Goal: Task Accomplishment & Management: Manage account settings

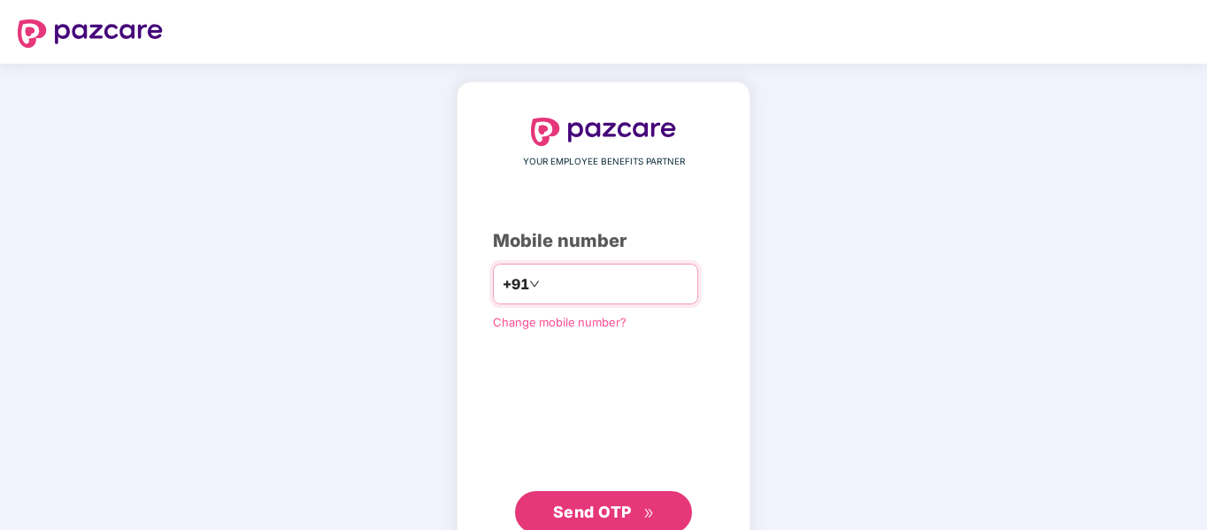
type input "**********"
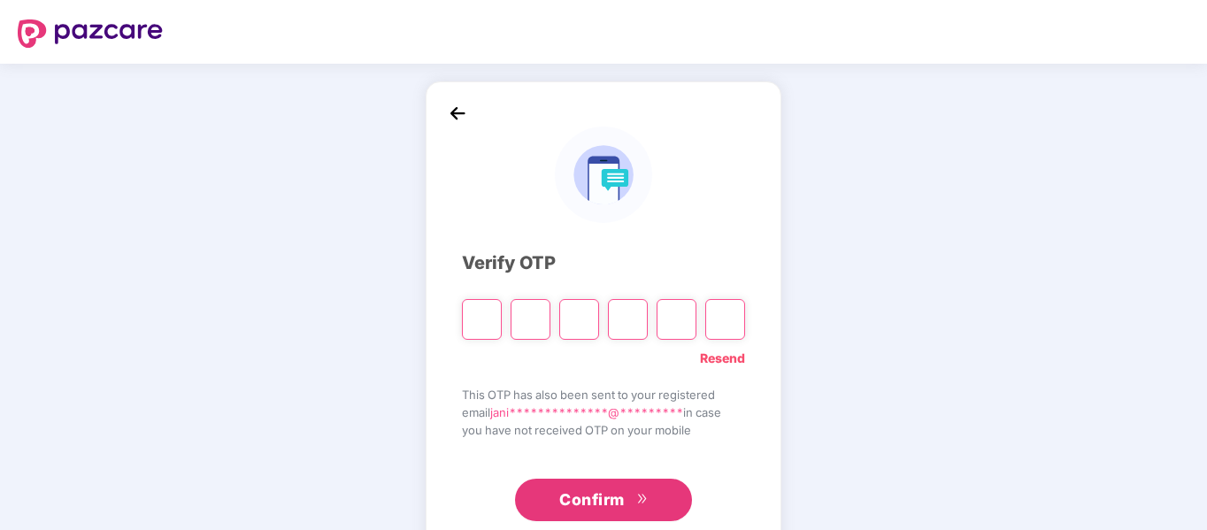
type input "*"
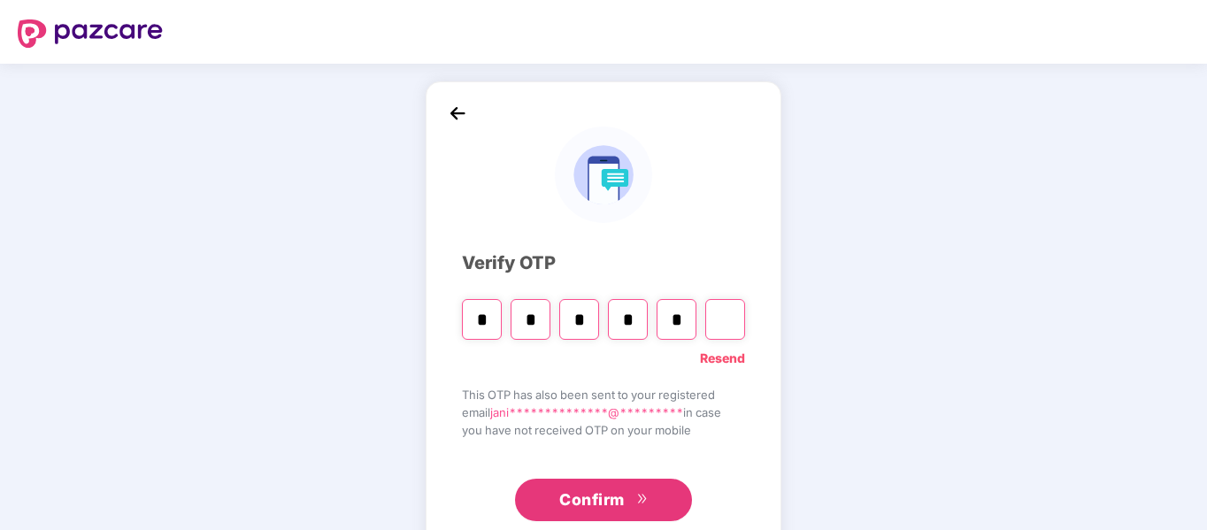
type input "*"
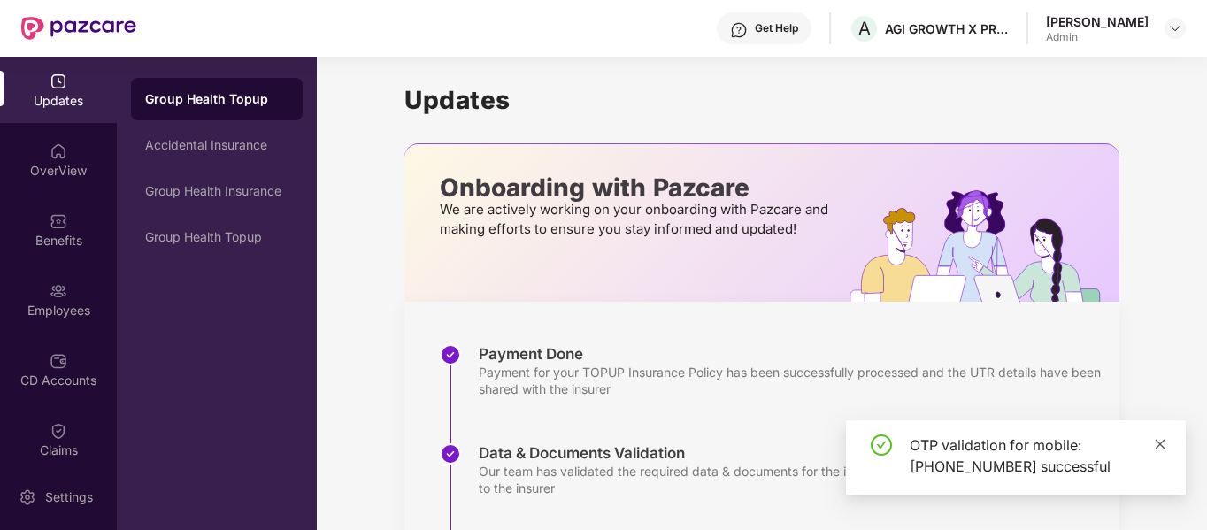
click at [1155, 441] on icon "close" at bounding box center [1160, 444] width 12 height 12
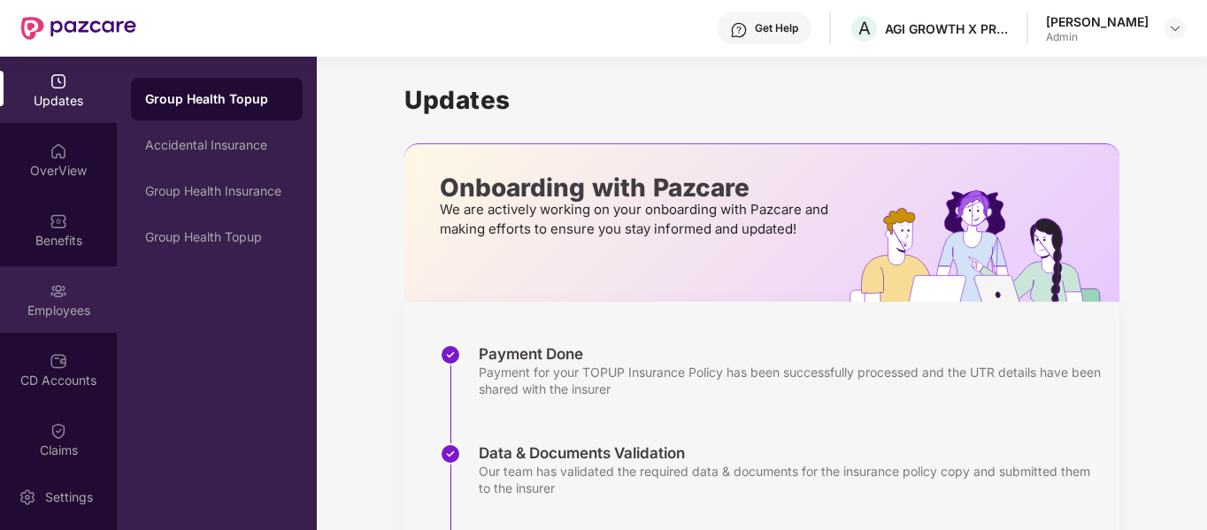
click at [80, 302] on div "Employees" at bounding box center [58, 311] width 117 height 18
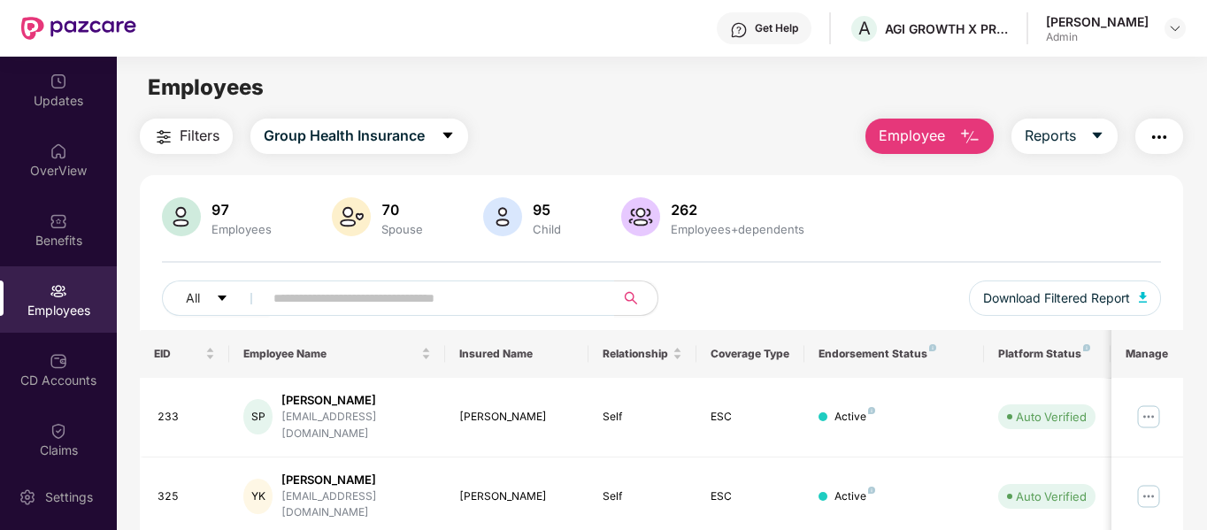
click at [952, 139] on button "Employee" at bounding box center [929, 136] width 128 height 35
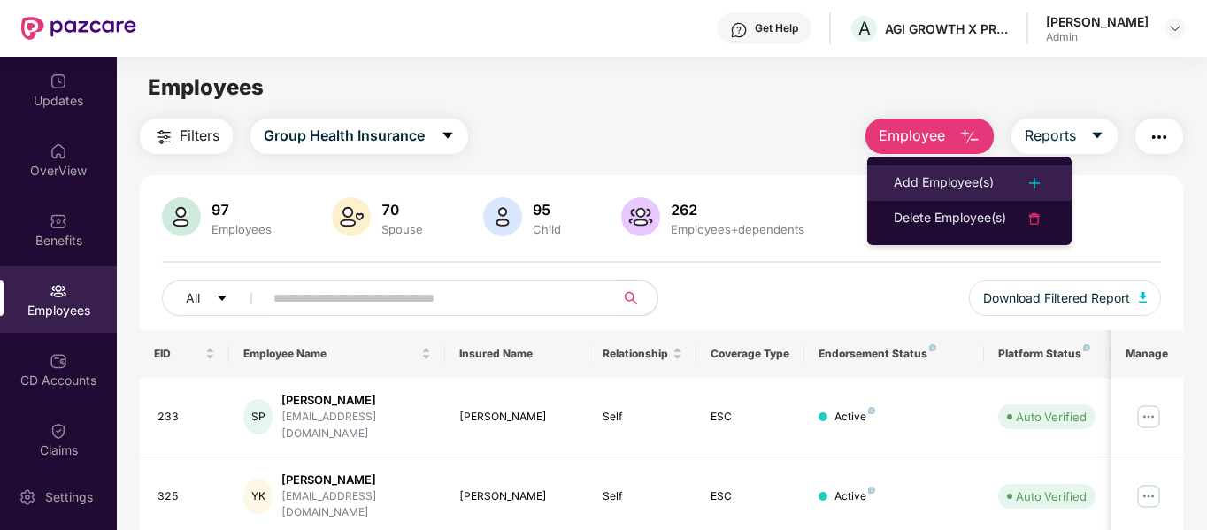
click at [946, 175] on div "Add Employee(s)" at bounding box center [944, 183] width 100 height 21
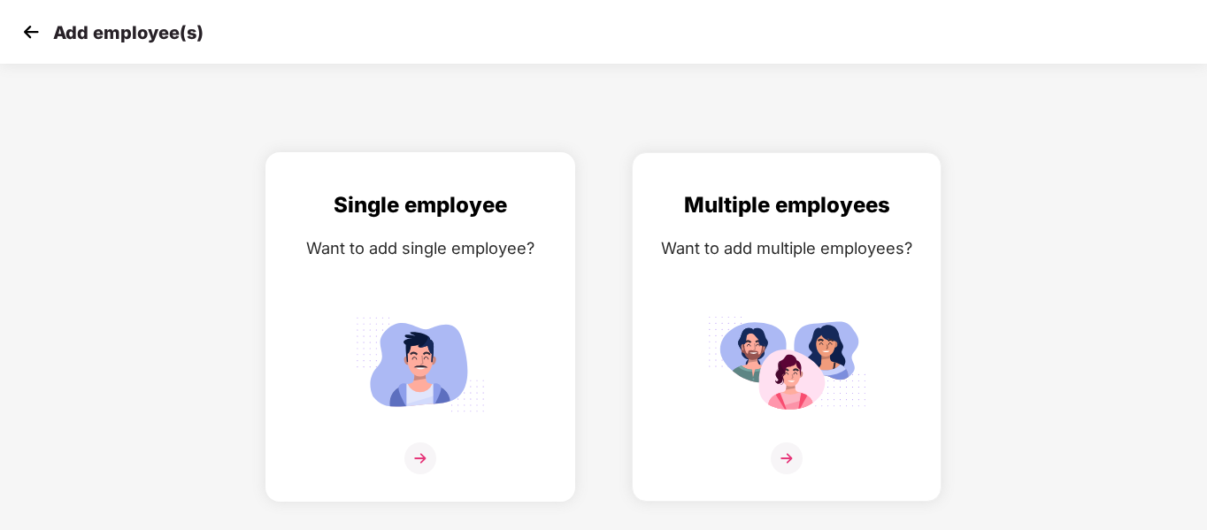
click at [419, 452] on img at bounding box center [420, 458] width 32 height 32
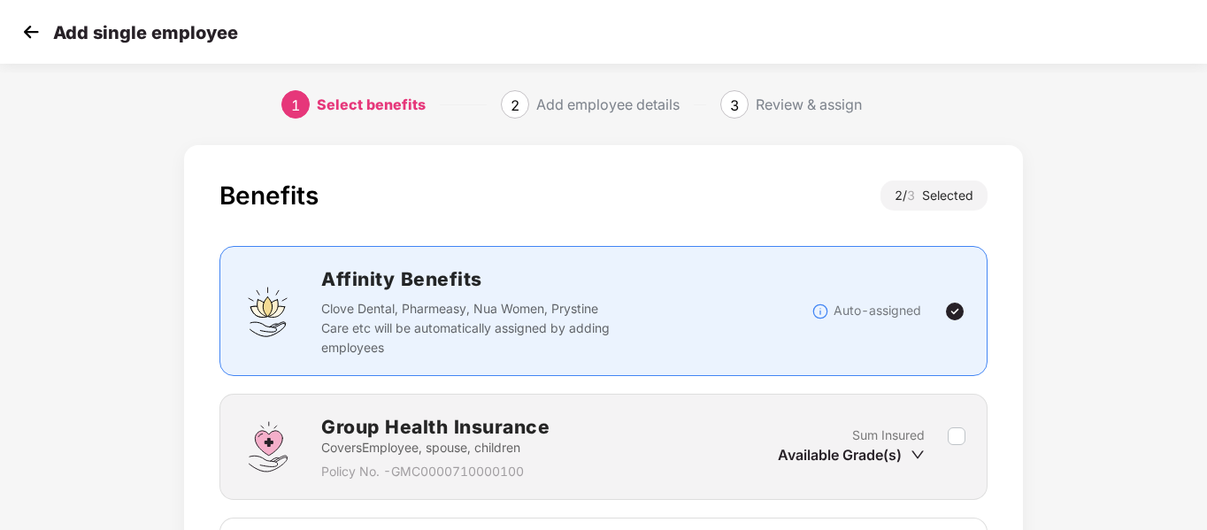
click at [38, 27] on img at bounding box center [31, 32] width 27 height 27
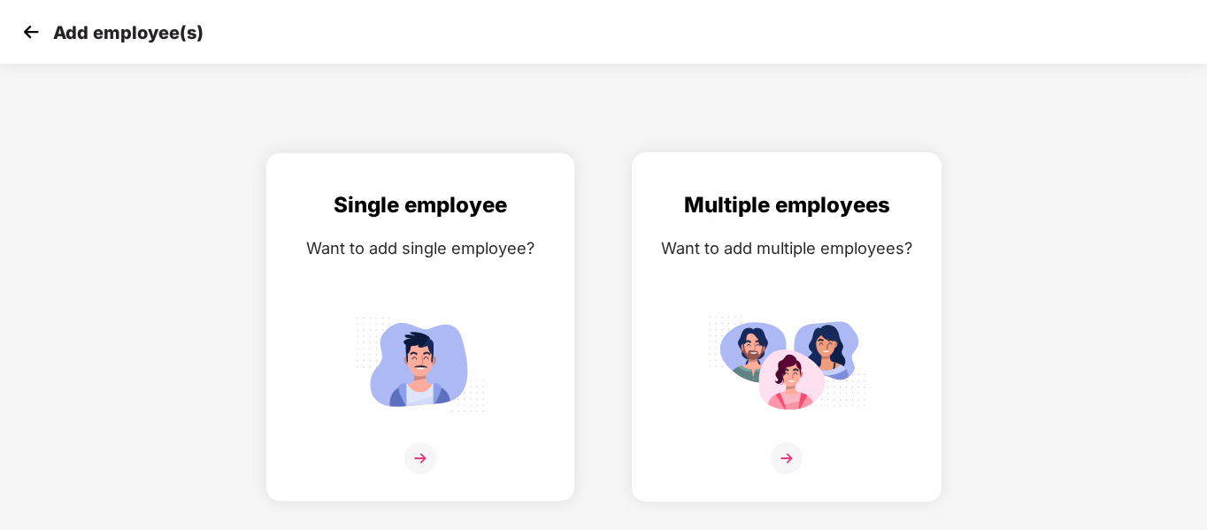
click at [718, 231] on div "Multiple employees Want to add multiple employees?" at bounding box center [786, 342] width 273 height 308
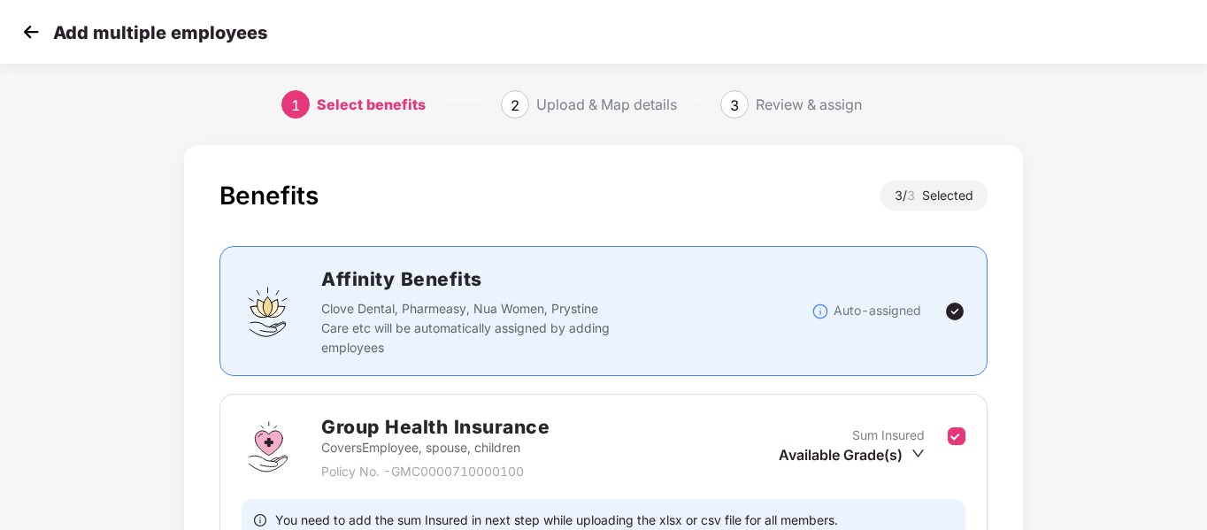
click at [22, 31] on img at bounding box center [31, 32] width 27 height 27
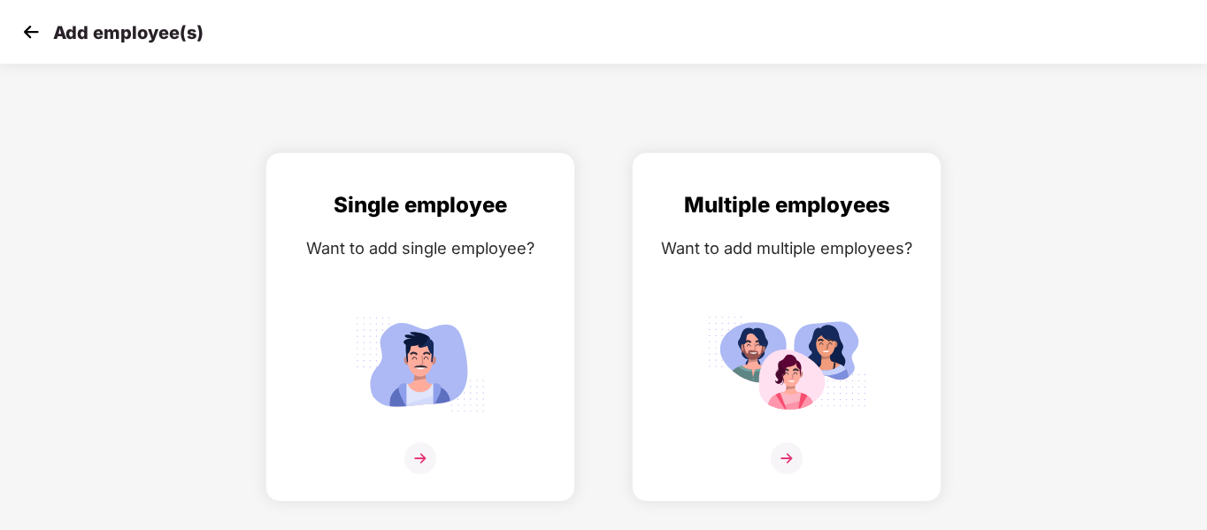
click at [17, 28] on div "Add employee(s)" at bounding box center [603, 32] width 1207 height 64
click at [27, 29] on img at bounding box center [31, 32] width 27 height 27
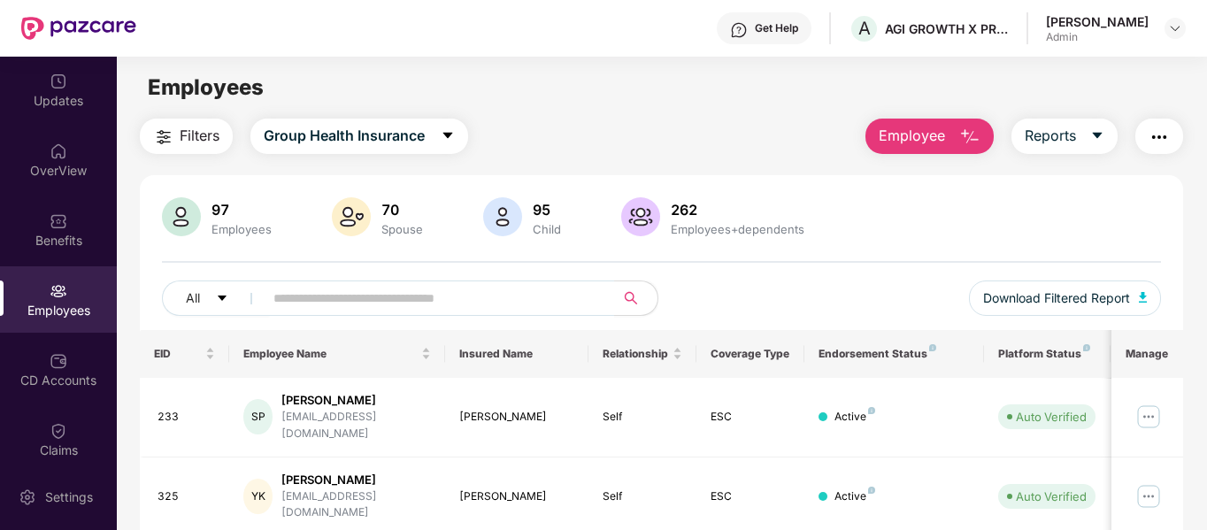
click at [951, 151] on button "Employee" at bounding box center [929, 136] width 128 height 35
click at [948, 137] on button "Employee" at bounding box center [929, 136] width 128 height 35
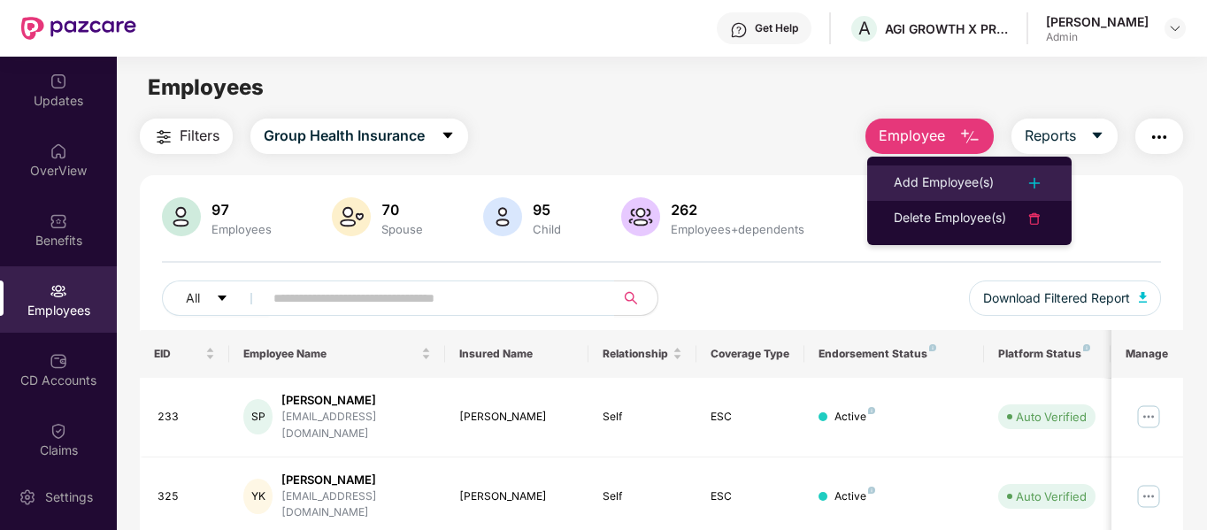
click at [967, 188] on div "Add Employee(s)" at bounding box center [944, 183] width 100 height 21
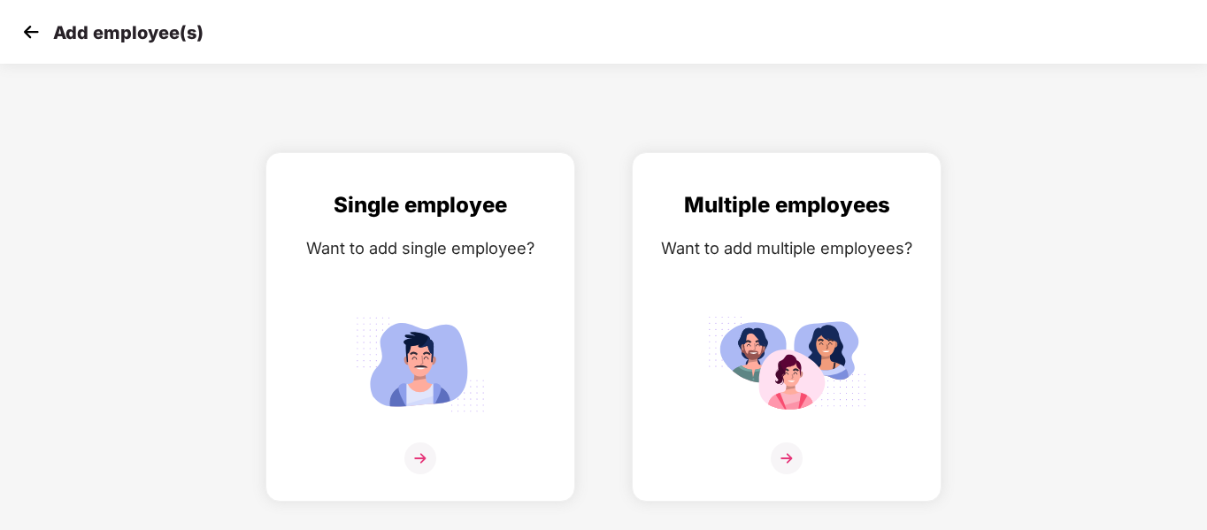
click at [29, 23] on img at bounding box center [31, 32] width 27 height 27
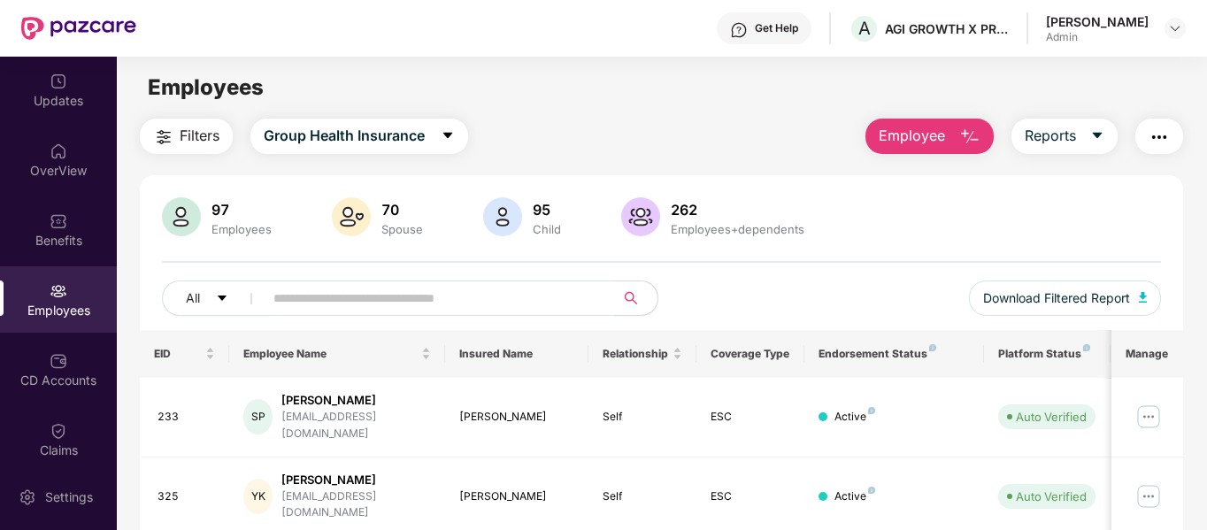
click at [961, 130] on img "button" at bounding box center [969, 137] width 21 height 21
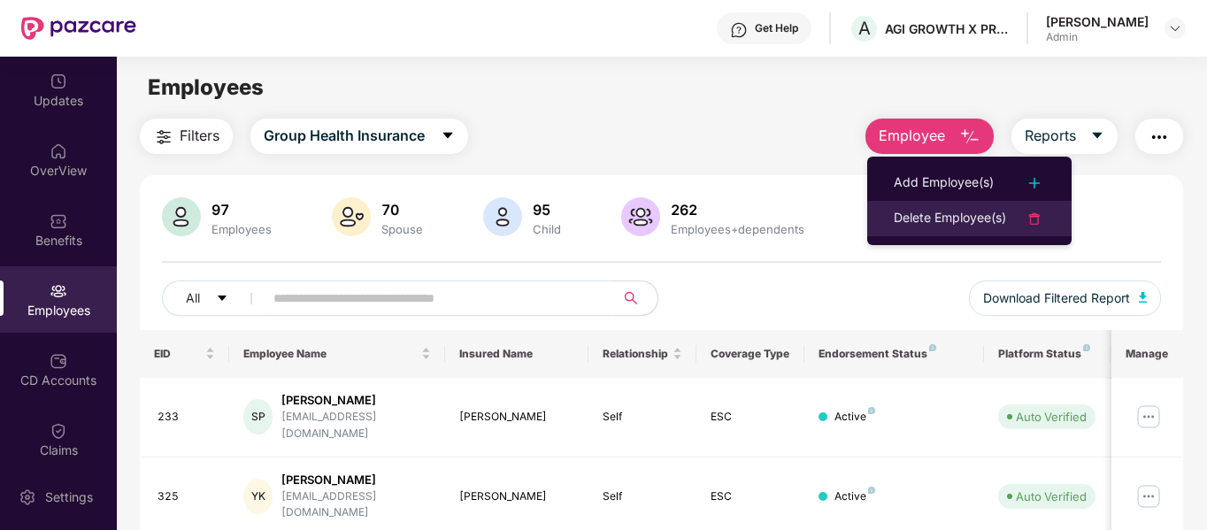
click at [973, 214] on div "Delete Employee(s)" at bounding box center [950, 218] width 112 height 21
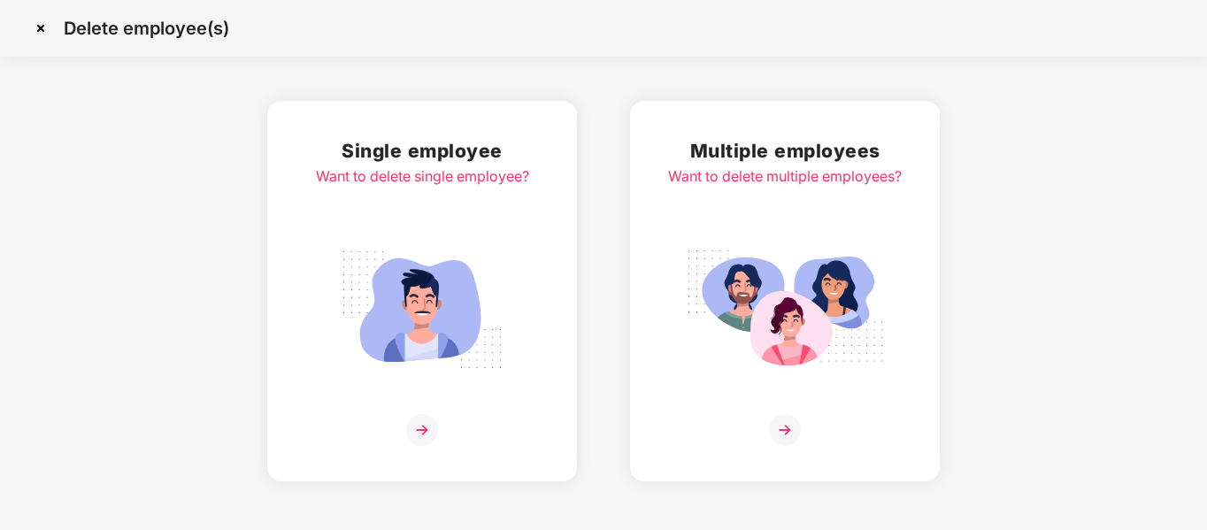
click at [427, 418] on img at bounding box center [422, 430] width 32 height 32
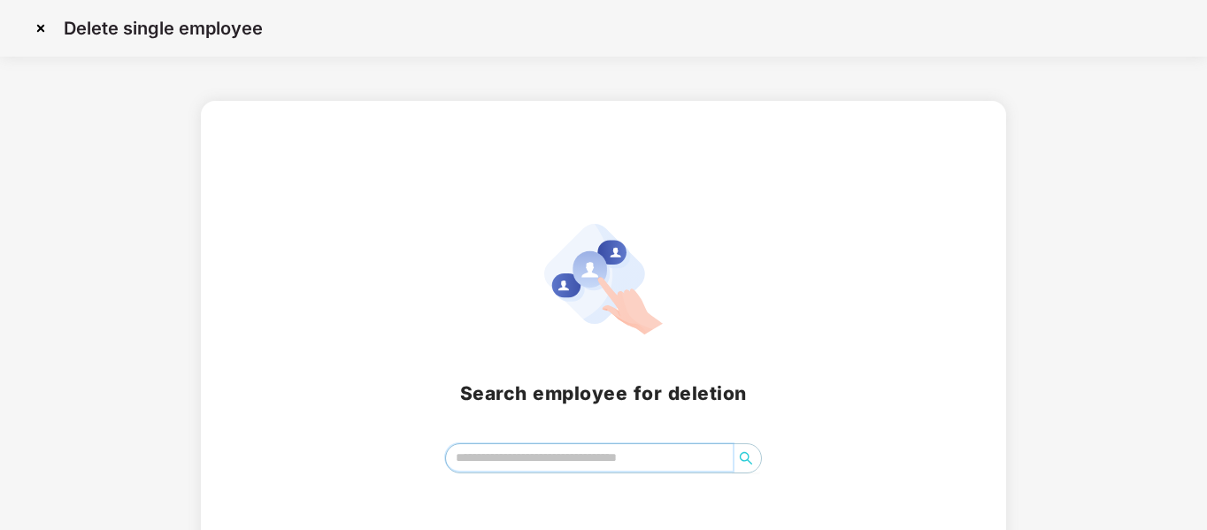
click at [494, 454] on input "search" at bounding box center [590, 457] width 288 height 27
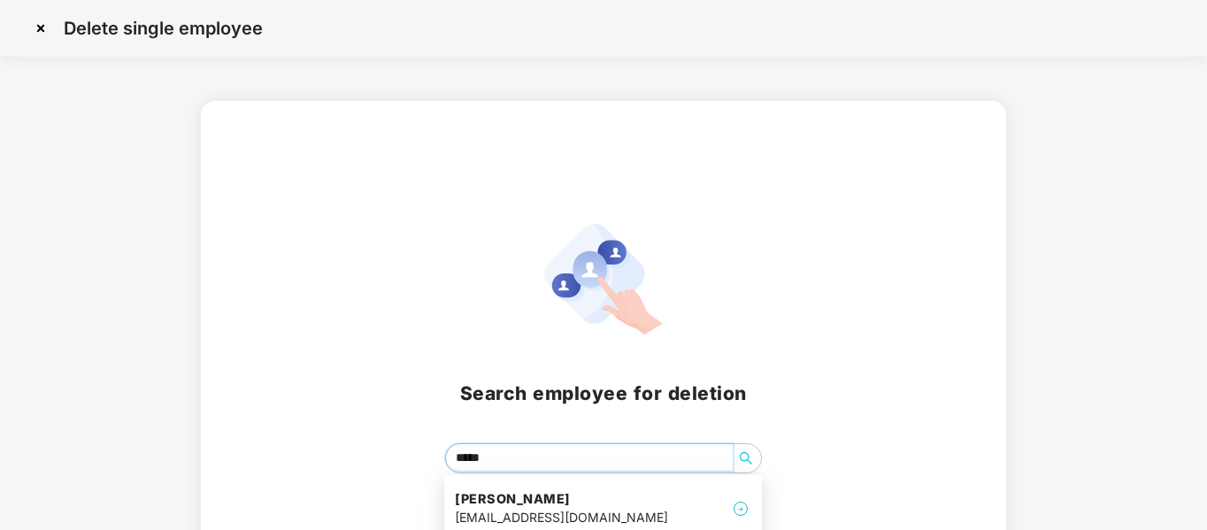
type input "******"
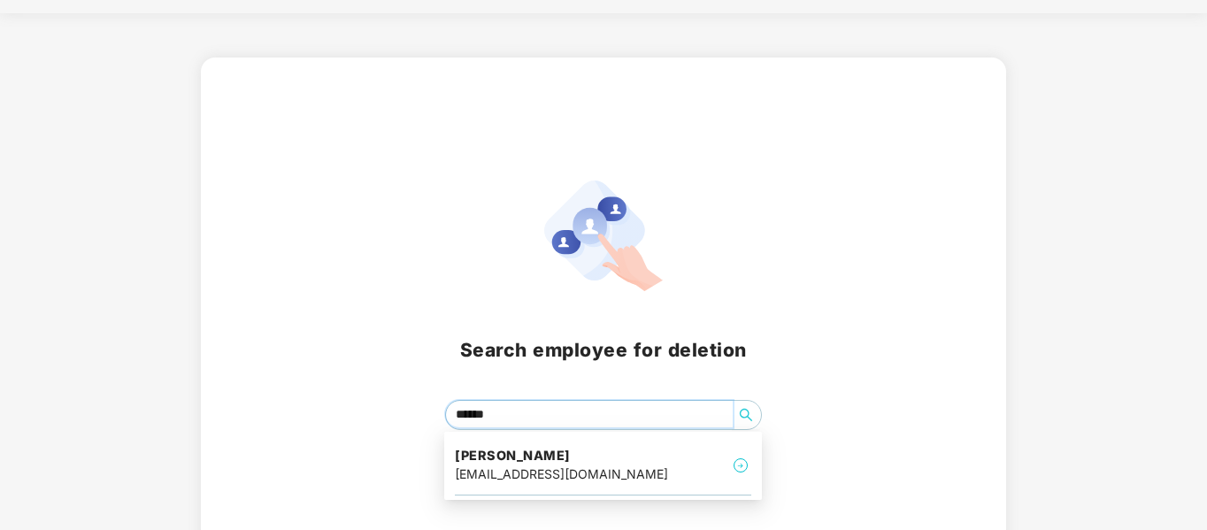
scroll to position [66, 0]
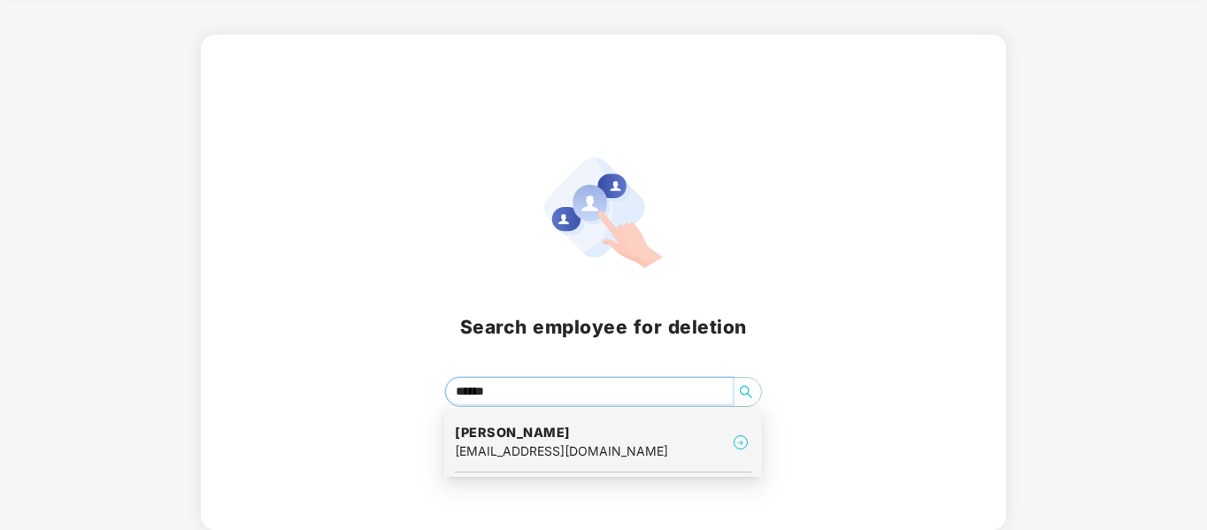
click at [741, 441] on img at bounding box center [740, 442] width 21 height 21
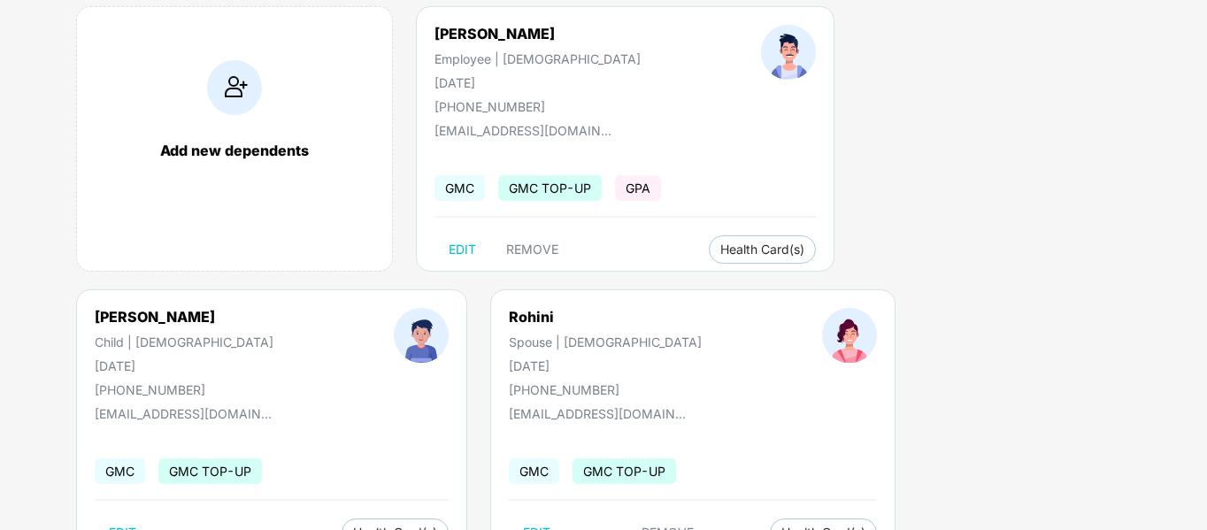
scroll to position [177, 0]
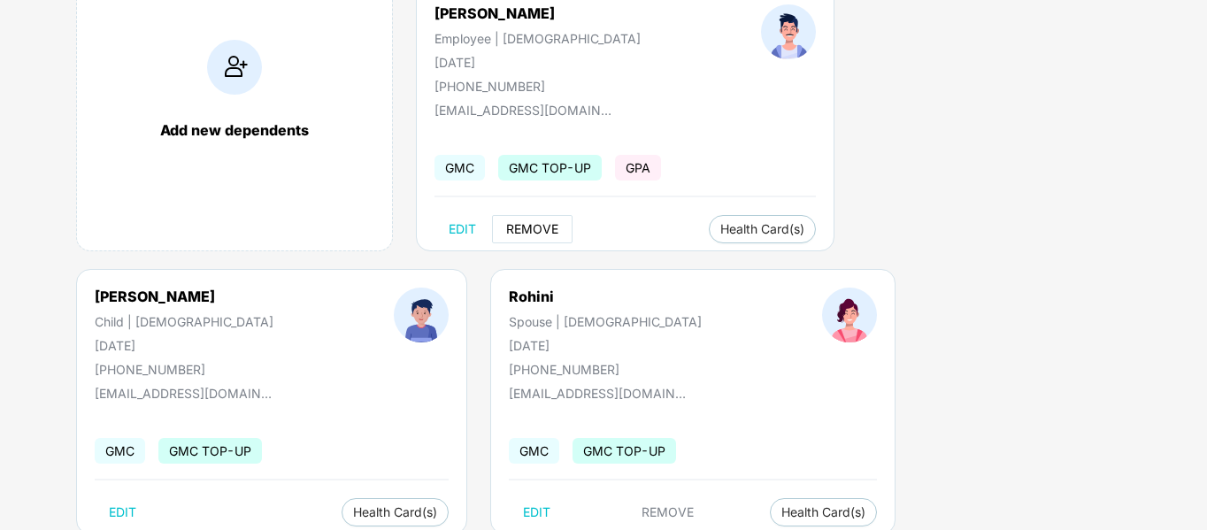
click at [527, 231] on span "REMOVE" at bounding box center [532, 229] width 52 height 14
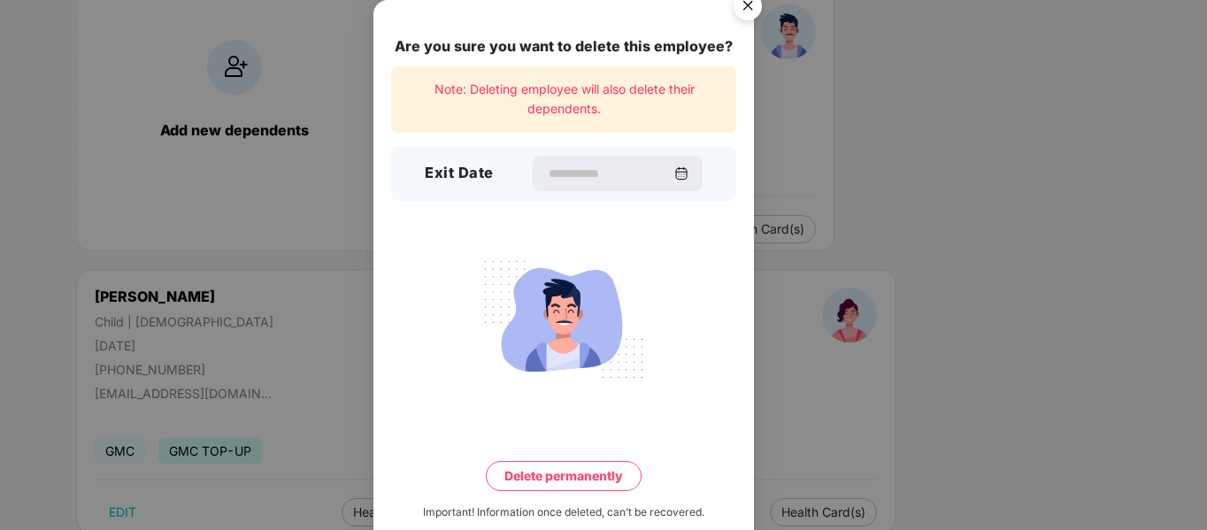
click at [743, 17] on img "Close" at bounding box center [748, 9] width 50 height 50
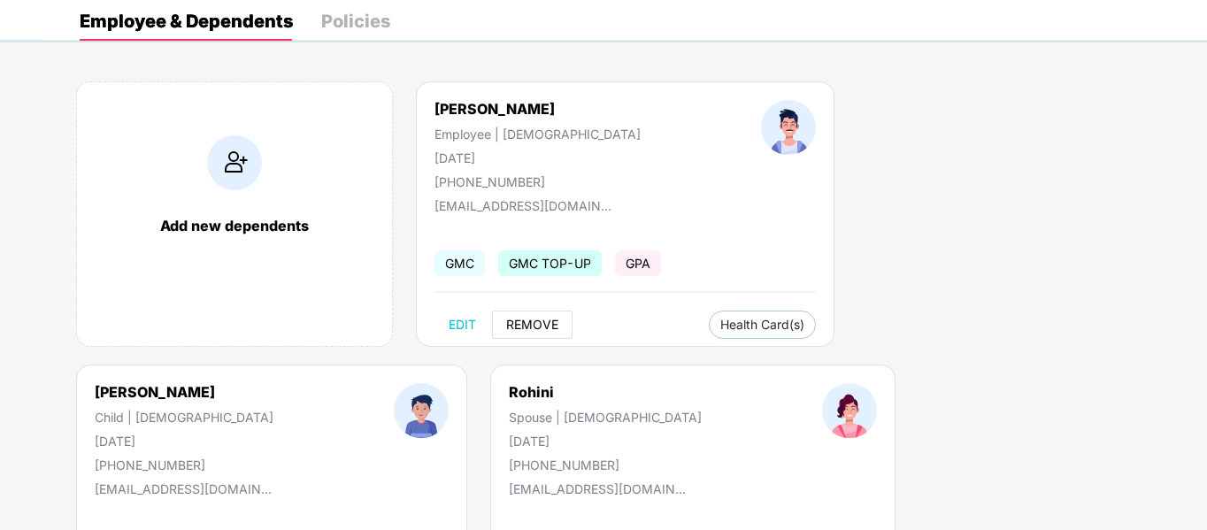
scroll to position [0, 0]
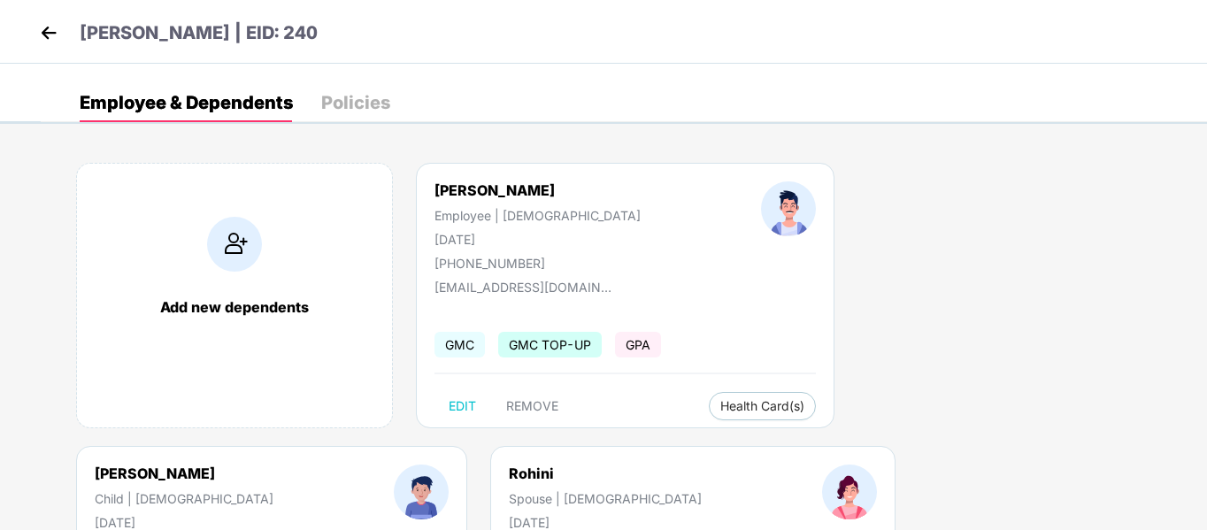
click at [48, 37] on img at bounding box center [48, 32] width 27 height 27
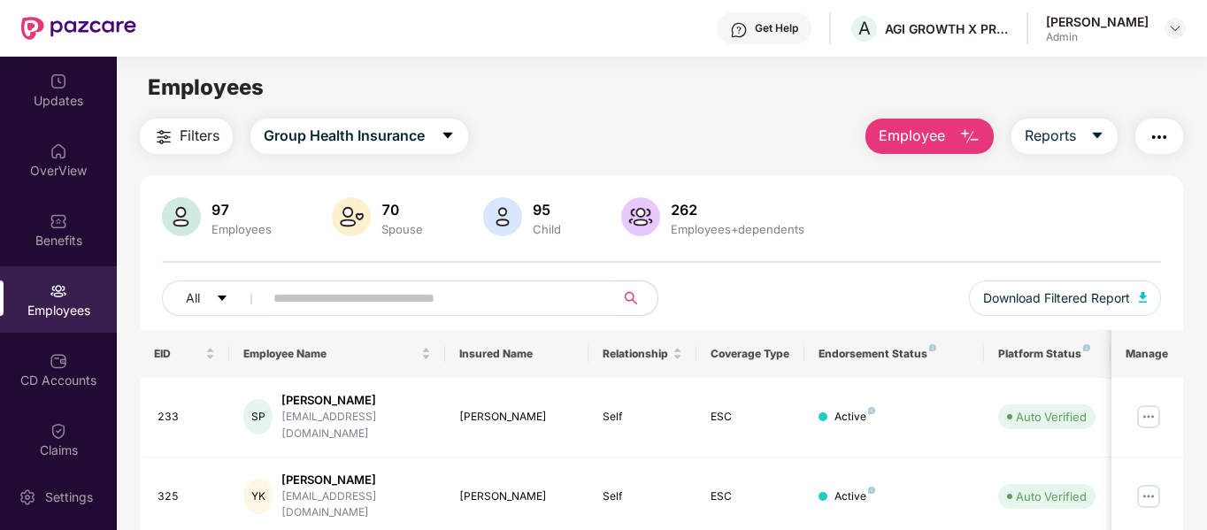
click at [961, 149] on button "Employee" at bounding box center [929, 136] width 128 height 35
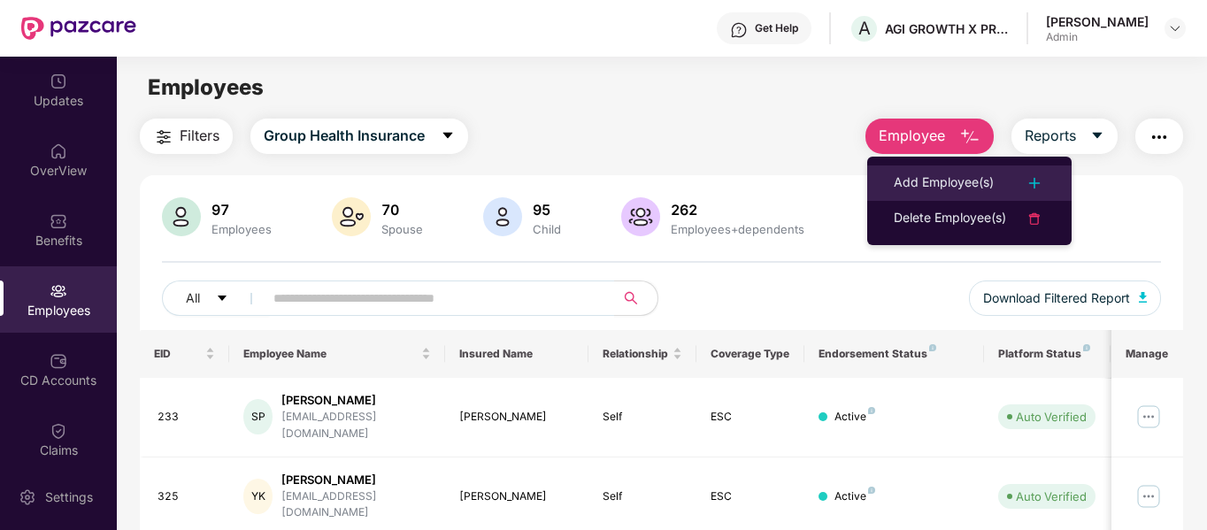
click at [933, 184] on div "Add Employee(s)" at bounding box center [944, 183] width 100 height 21
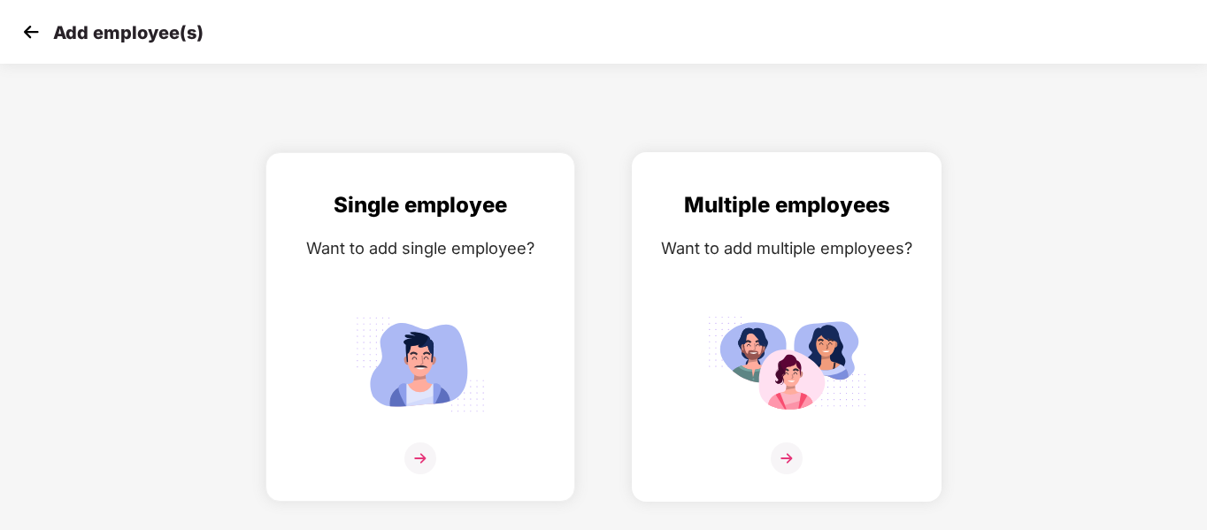
click at [772, 454] on img at bounding box center [787, 458] width 32 height 32
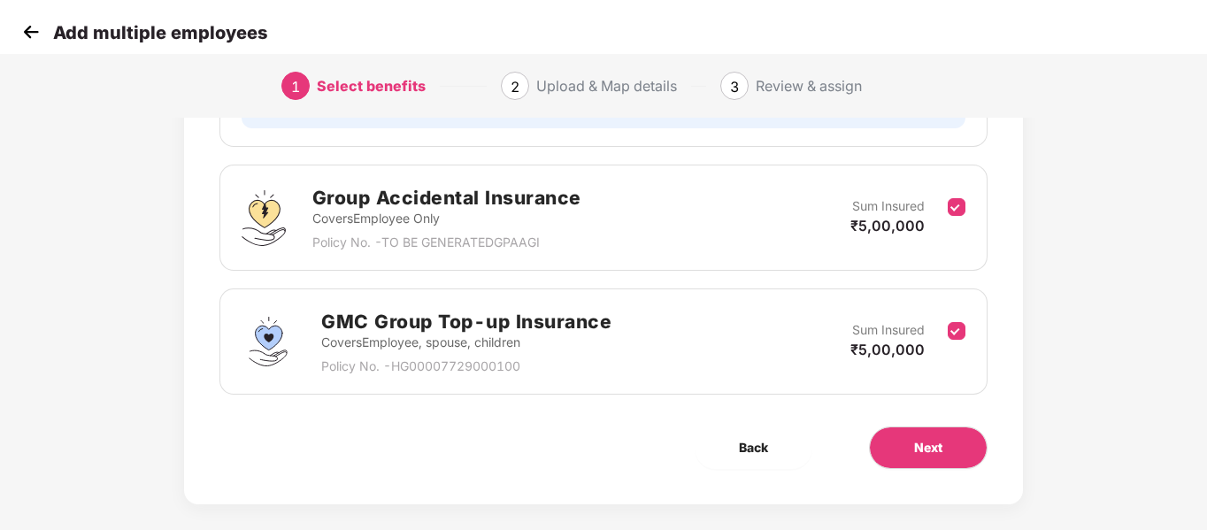
scroll to position [431, 0]
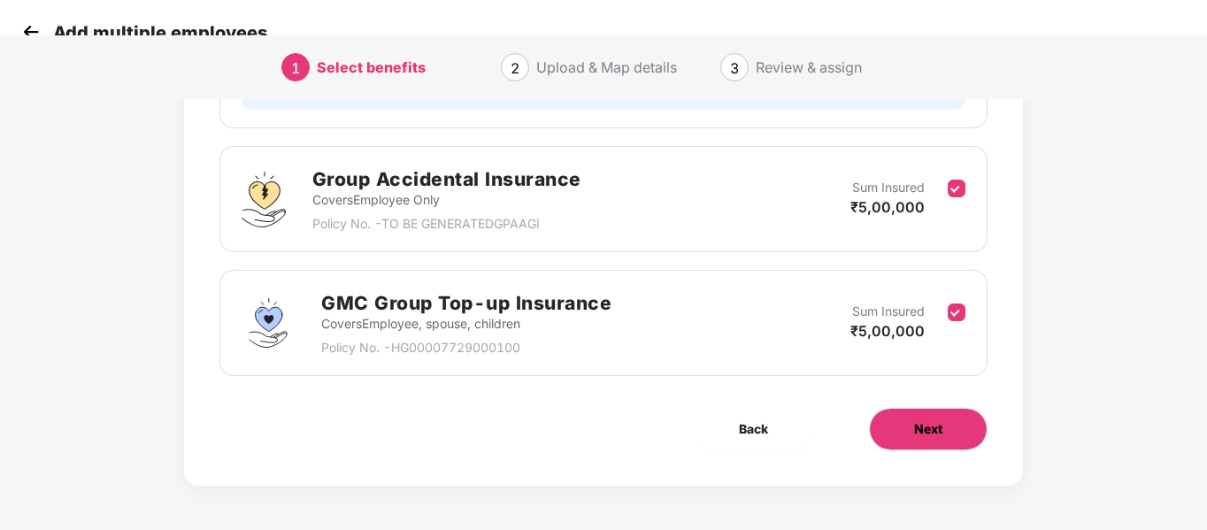
click at [901, 443] on button "Next" at bounding box center [928, 429] width 119 height 42
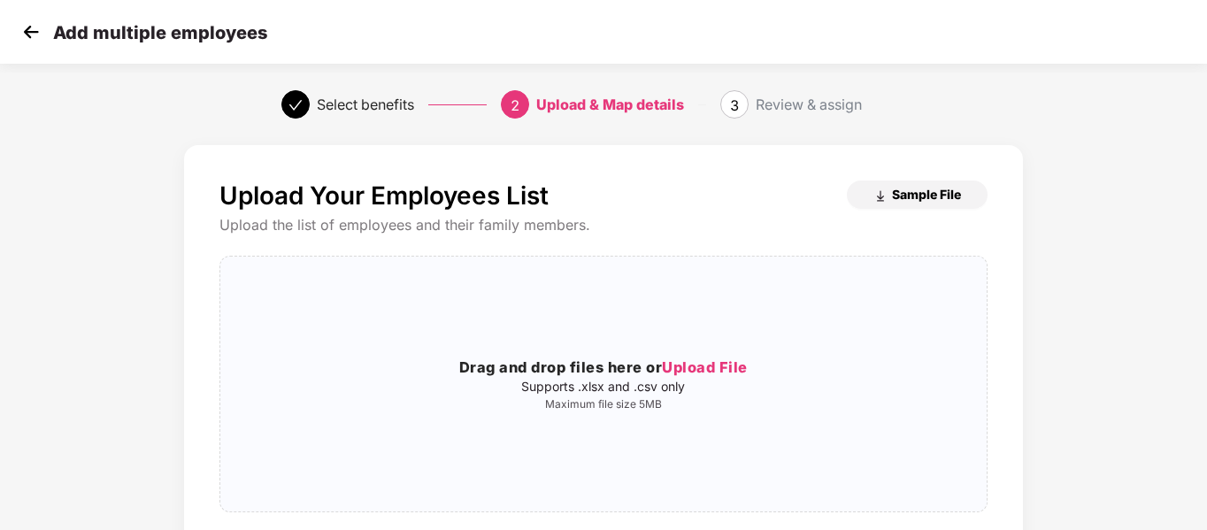
click at [883, 185] on button "Sample File" at bounding box center [917, 195] width 141 height 28
drag, startPoint x: 1170, startPoint y: 68, endPoint x: 1166, endPoint y: 33, distance: 35.6
click at [1170, 68] on section "Add multiple employees Select benefits 2 Upload & Map details 3 Review & assign…" at bounding box center [603, 265] width 1207 height 530
